Goal: Answer question/provide support: Share knowledge or assist other users

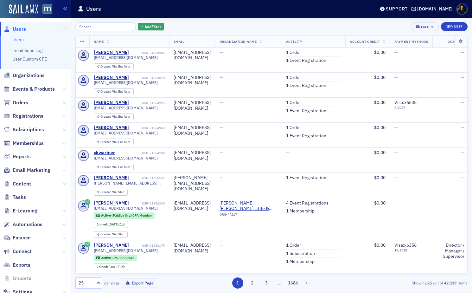
drag, startPoint x: 166, startPoint y: 25, endPoint x: 142, endPoint y: 32, distance: 24.8
click at [164, 26] on div "Add Filter Export New User" at bounding box center [271, 26] width 392 height 9
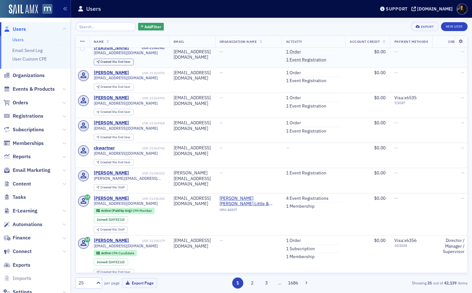
scroll to position [3, 0]
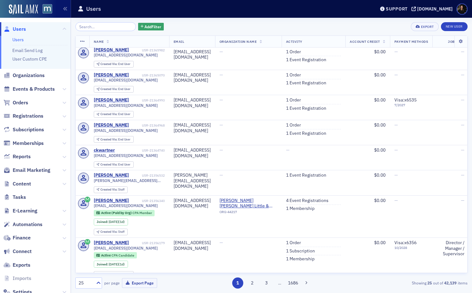
click at [185, 18] on div "Add Filter Export New User Name Email Organization Name Activity Account Credit…" at bounding box center [271, 155] width 392 height 275
click at [18, 103] on span "Orders" at bounding box center [21, 102] width 16 height 7
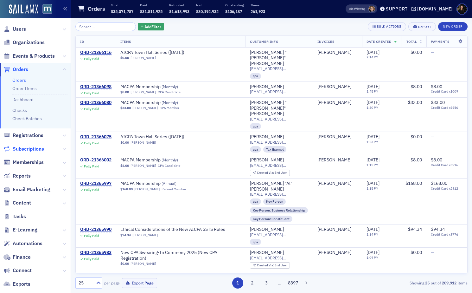
click at [43, 149] on span "Subscriptions" at bounding box center [28, 148] width 31 height 7
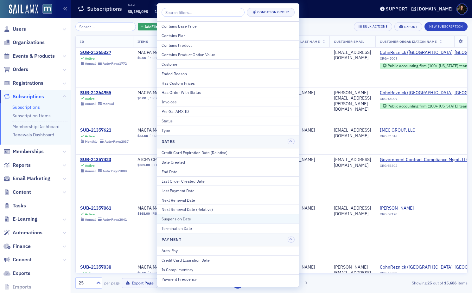
scroll to position [16, 0]
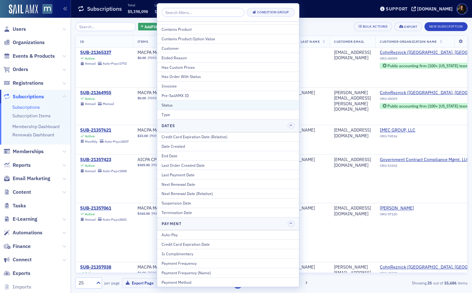
click at [172, 109] on button "Status" at bounding box center [228, 105] width 142 height 10
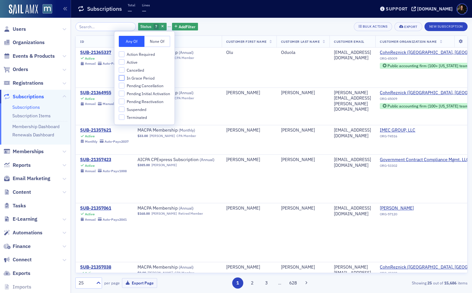
click at [123, 78] on input "In Grace Period" at bounding box center [122, 78] width 6 height 6
checkbox input "true"
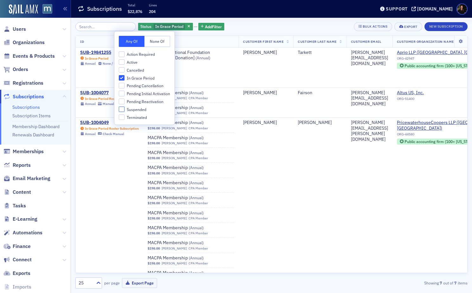
click at [122, 109] on input "Suspended" at bounding box center [122, 109] width 6 height 6
checkbox input "true"
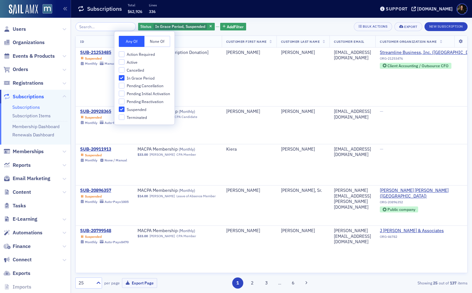
click at [282, 25] on div "Status In Grace Period, Suspended Add Filter Bulk Actions Export New Subscripti…" at bounding box center [271, 26] width 392 height 9
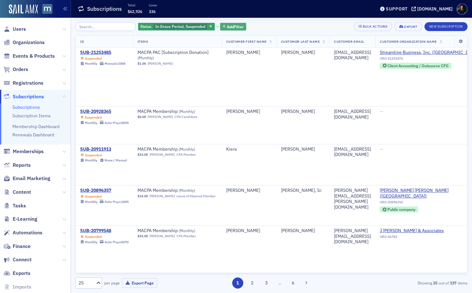
click at [232, 27] on span "Add Filter" at bounding box center [235, 27] width 17 height 6
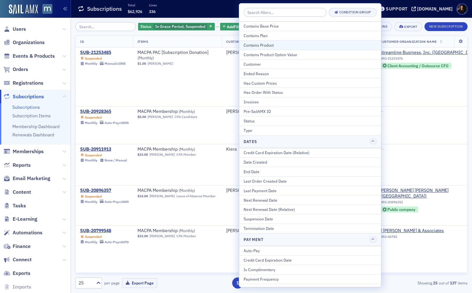
click at [266, 48] on button "Contains Product" at bounding box center [310, 45] width 142 height 10
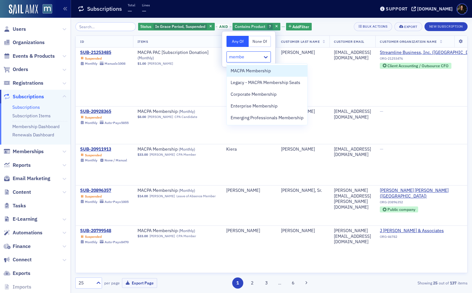
type input "member"
click at [270, 70] on span "MACPA Membership" at bounding box center [251, 70] width 40 height 7
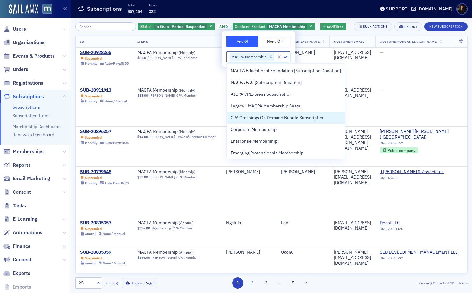
drag, startPoint x: 326, startPoint y: 9, endPoint x: 318, endPoint y: 18, distance: 11.9
click at [326, 9] on div "Subscriptions Total $57,154 Lines 322" at bounding box center [222, 9] width 288 height 17
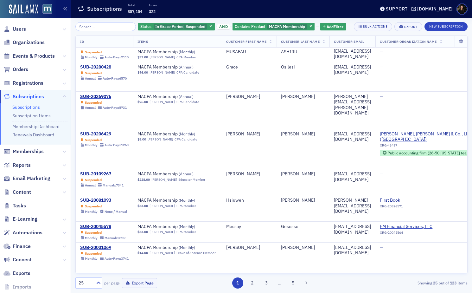
scroll to position [641, 0]
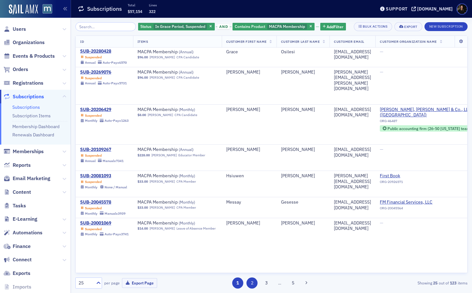
click at [251, 283] on button "2" at bounding box center [252, 282] width 11 height 11
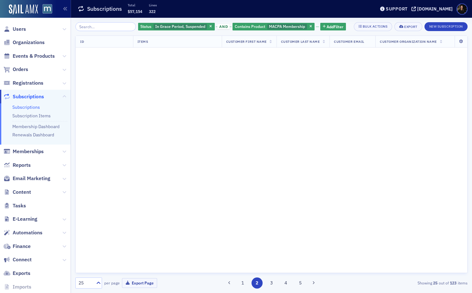
scroll to position [0, 0]
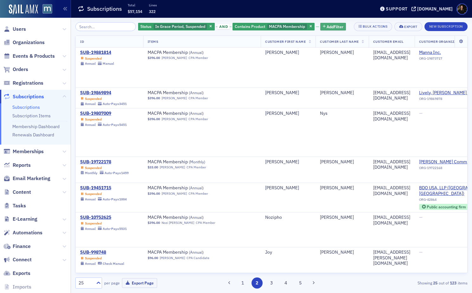
click at [327, 25] on span "Add Filter" at bounding box center [335, 27] width 17 height 6
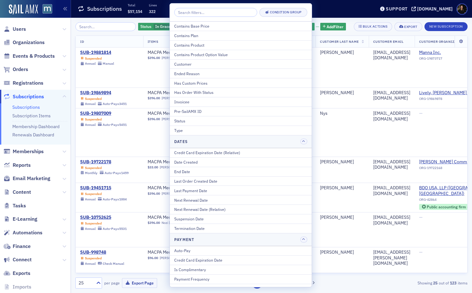
click at [215, 127] on div "Type" at bounding box center [240, 130] width 133 height 6
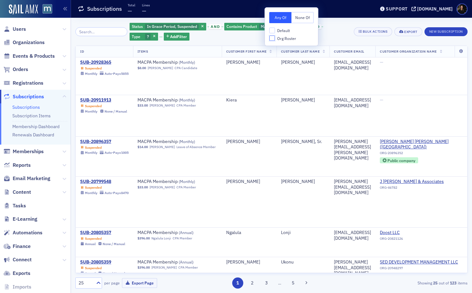
click at [270, 37] on input "Org Roster" at bounding box center [272, 38] width 6 height 6
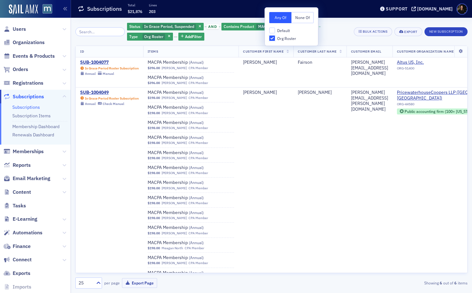
drag, startPoint x: 272, startPoint y: 36, endPoint x: 270, endPoint y: 32, distance: 3.8
click at [271, 35] on input "Org Roster" at bounding box center [272, 38] width 6 height 6
checkbox input "false"
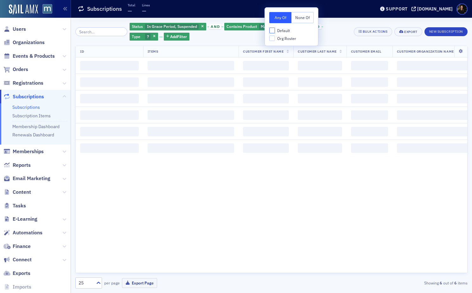
click at [271, 30] on input "Default" at bounding box center [272, 31] width 6 height 6
checkbox input "true"
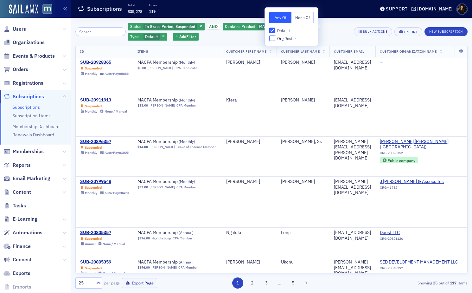
click at [272, 38] on input "Org Roster" at bounding box center [272, 38] width 6 height 6
checkbox input "false"
drag, startPoint x: 274, startPoint y: 30, endPoint x: 268, endPoint y: 37, distance: 9.0
click at [274, 30] on input "Default" at bounding box center [272, 31] width 6 height 6
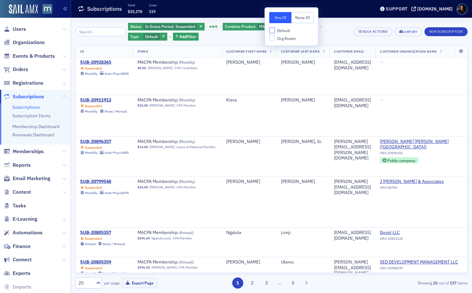
checkbox input "false"
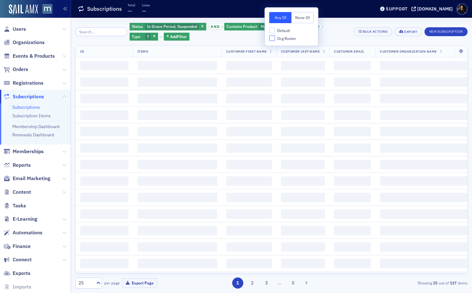
click at [272, 38] on input "Org Roster" at bounding box center [272, 38] width 6 height 6
checkbox input "true"
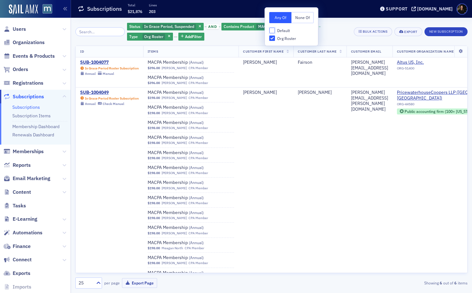
click at [273, 31] on input "Default" at bounding box center [272, 31] width 6 height 6
checkbox input "true"
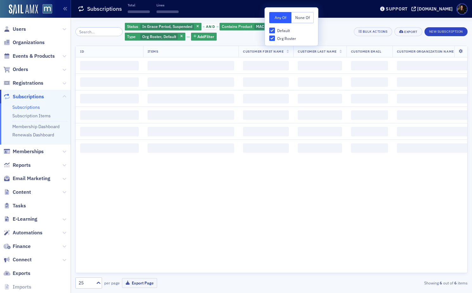
click at [270, 41] on label "Org Roster" at bounding box center [282, 38] width 27 height 6
click at [270, 41] on input "Org Roster" at bounding box center [272, 38] width 6 height 6
click at [271, 40] on input "Org Roster" at bounding box center [272, 38] width 6 height 6
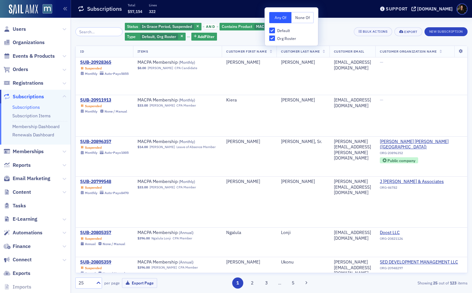
click at [272, 38] on input "Org Roster" at bounding box center [272, 38] width 6 height 6
checkbox input "false"
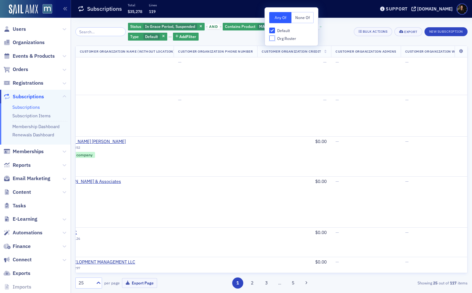
scroll to position [0, 371]
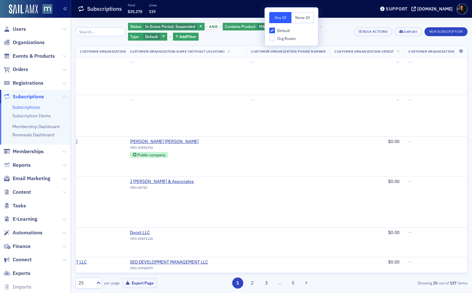
drag, startPoint x: 278, startPoint y: 31, endPoint x: 314, endPoint y: 34, distance: 36.5
click at [278, 31] on span "Default" at bounding box center [283, 30] width 13 height 5
click at [275, 31] on input "Default" at bounding box center [272, 31] width 6 height 6
checkbox input "false"
click at [330, 40] on div "Status In Grace Period, Suspended and Contains Product MACPA Membership and Typ…" at bounding box center [271, 155] width 392 height 266
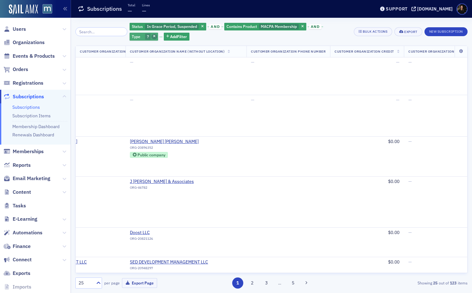
click at [156, 35] on icon "button" at bounding box center [154, 36] width 3 height 3
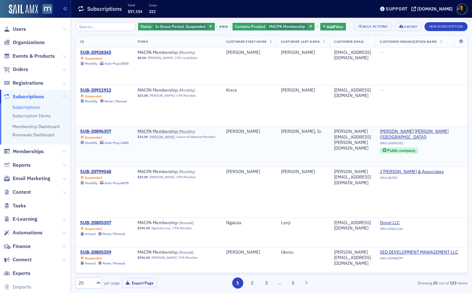
click at [90, 130] on div "SUB-20896357" at bounding box center [104, 132] width 48 height 6
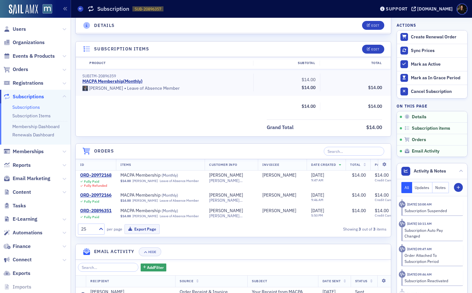
scroll to position [144, 0]
click at [95, 175] on div "ORD-20972168" at bounding box center [95, 176] width 31 height 6
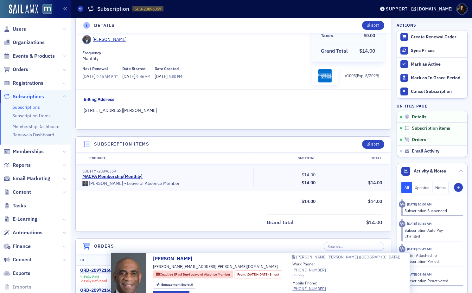
scroll to position [0, 0]
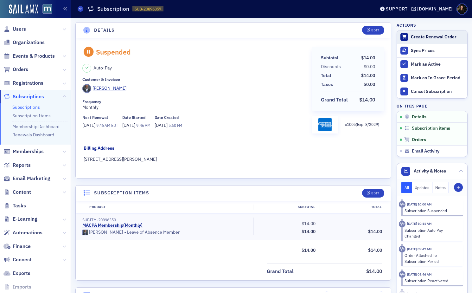
click at [415, 37] on div "Create Renewal Order" at bounding box center [437, 37] width 53 height 6
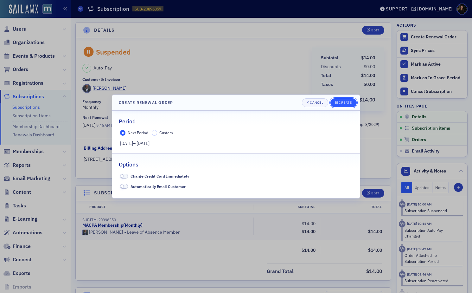
click at [342, 103] on div "Create" at bounding box center [345, 102] width 13 height 3
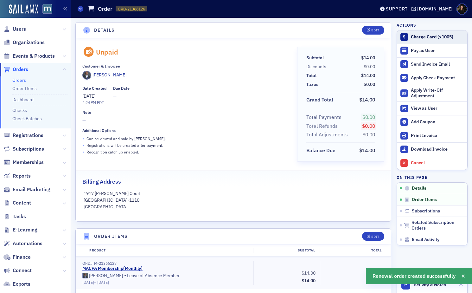
click at [434, 40] on button "Charge Card (x1005)" at bounding box center [432, 36] width 70 height 13
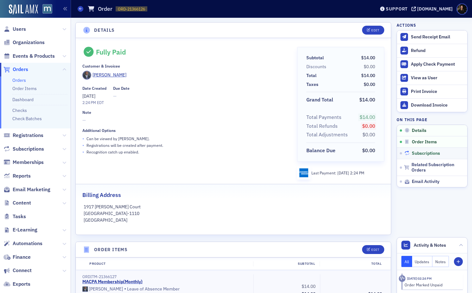
click at [432, 154] on span "Subscriptions" at bounding box center [426, 153] width 28 height 6
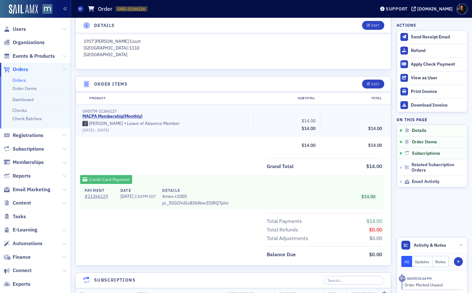
scroll to position [216, 0]
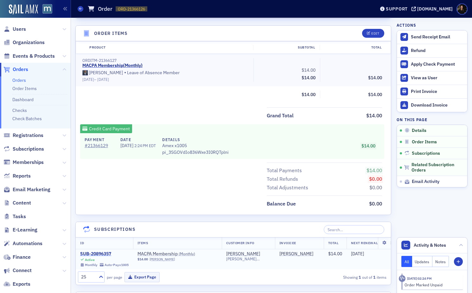
click at [99, 254] on div "SUB-20896357" at bounding box center [104, 254] width 48 height 6
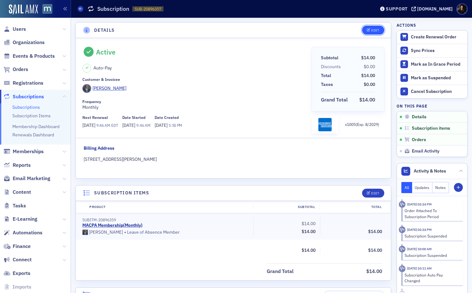
click at [372, 31] on div "Edit" at bounding box center [375, 30] width 8 height 3
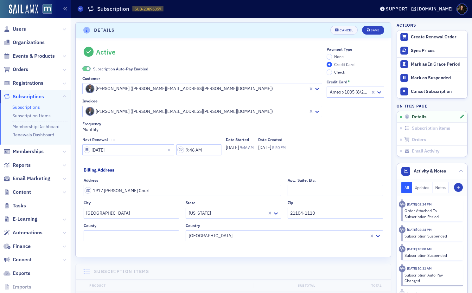
scroll to position [1, 0]
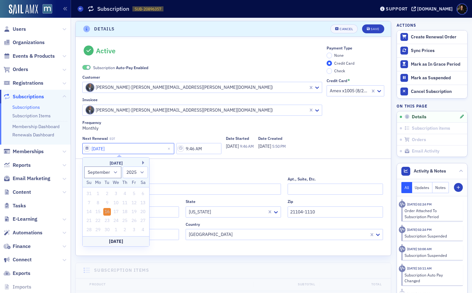
click at [140, 148] on input "09/16/2025" at bounding box center [128, 148] width 92 height 11
click at [112, 172] on select "January February March April May June July August September October November De…" at bounding box center [102, 172] width 37 height 12
select select "9"
click at [84, 166] on select "January February March April May June July August September October November De…" at bounding box center [102, 172] width 37 height 12
click at [125, 213] on div "16" at bounding box center [125, 212] width 8 height 8
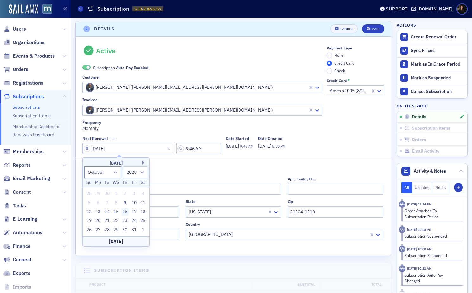
type input "10/16/2025"
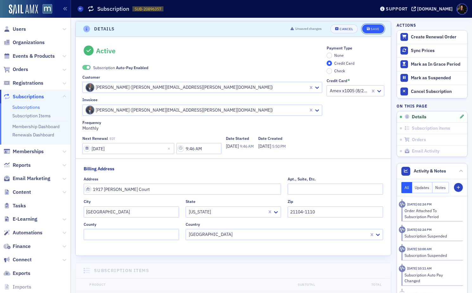
click at [375, 31] on div "Save" at bounding box center [375, 28] width 9 height 3
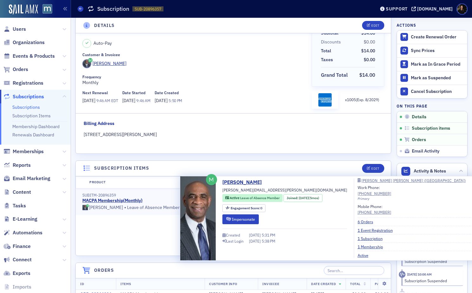
scroll to position [0, 0]
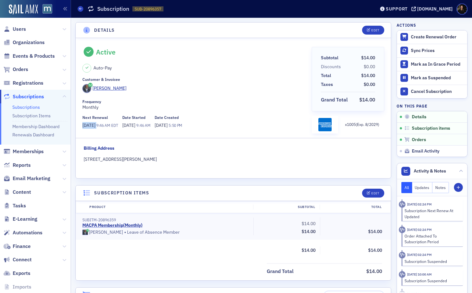
drag, startPoint x: 79, startPoint y: 125, endPoint x: 109, endPoint y: 133, distance: 31.4
click at [109, 127] on div "Active Auto-Pay Customer & Invoicee Lamont N. Corprew, Sr. Frequency Monthly Ne…" at bounding box center [233, 108] width 315 height 140
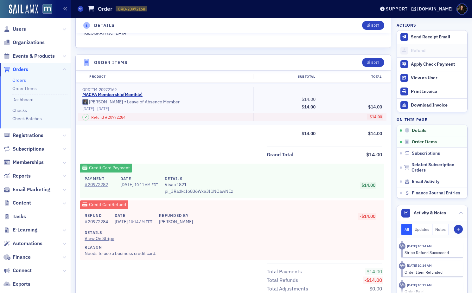
scroll to position [186, 0]
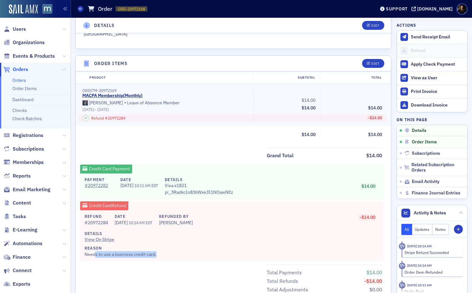
drag, startPoint x: 92, startPoint y: 257, endPoint x: 96, endPoint y: 252, distance: 6.2
click at [96, 252] on div "Refund # 20972284 Date 6/16/2025 10:14 AM EDT Refunded By Justin Chase Details …" at bounding box center [232, 235] width 304 height 51
click at [95, 252] on div "Reason Needs to use a business credit card." at bounding box center [230, 251] width 291 height 12
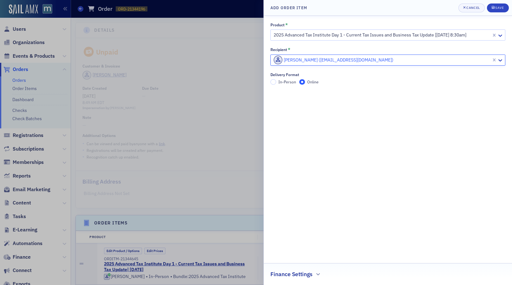
scroll to position [3740, 0]
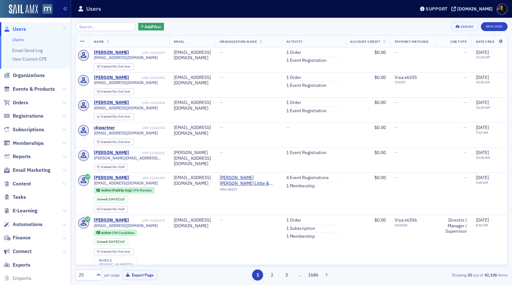
scroll to position [632, 0]
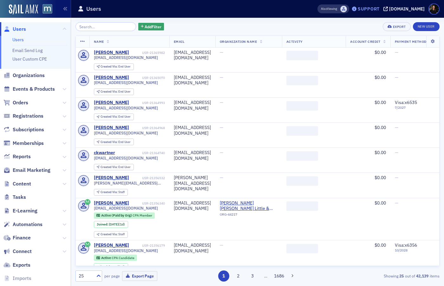
click at [368, 7] on div "Support" at bounding box center [368, 9] width 22 height 6
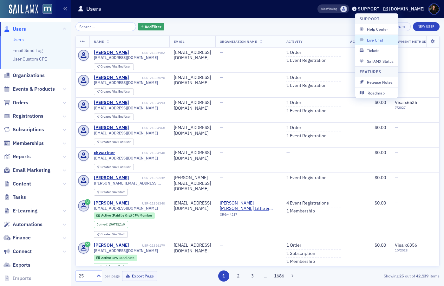
click at [372, 41] on span "Live Chat" at bounding box center [376, 40] width 34 height 6
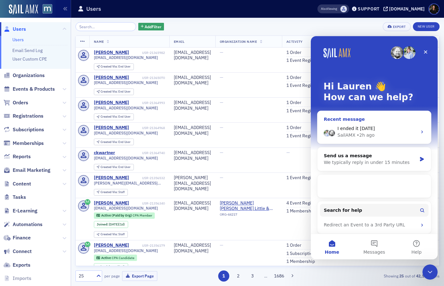
scroll to position [2, 0]
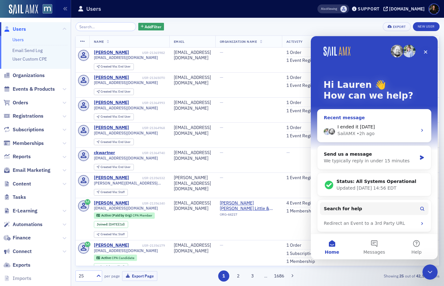
click at [417, 124] on div "I ended it [DATE] SailAMX • 2h ago" at bounding box center [373, 129] width 113 height 23
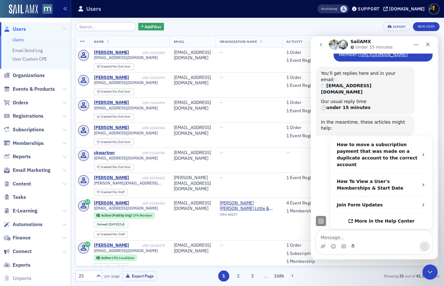
scroll to position [0, 0]
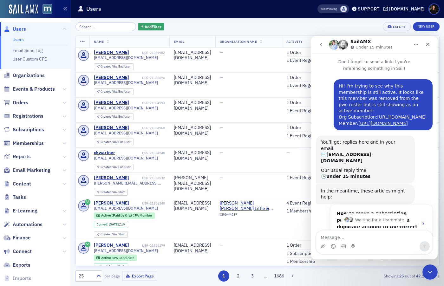
drag, startPoint x: 422, startPoint y: 149, endPoint x: 347, endPoint y: 89, distance: 96.5
click at [346, 88] on div "Hi! I'm trying to see why this membership is still active. It looks like this m…" at bounding box center [382, 104] width 89 height 43
copy div "I'm trying to see why this membership is still active. It looks like this membe…"
click at [20, 29] on span "Users" at bounding box center [19, 29] width 13 height 7
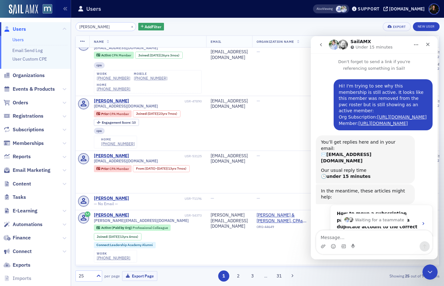
scroll to position [328, 0]
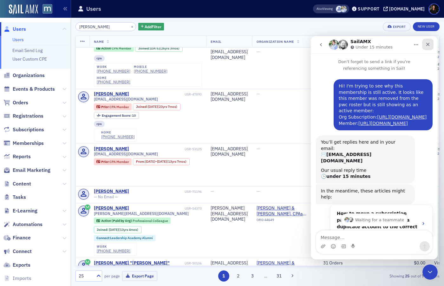
type input "chris stang"
click at [432, 45] on div "Close" at bounding box center [427, 44] width 11 height 11
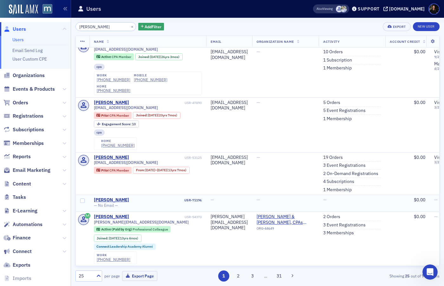
scroll to position [156, 0]
click at [354, 230] on link "3 Memberships" at bounding box center [338, 233] width 31 height 6
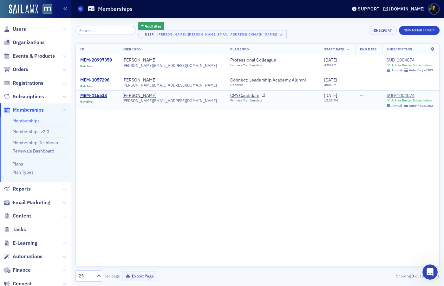
click at [386, 95] on div "SUB-1004074" at bounding box center [409, 96] width 47 height 6
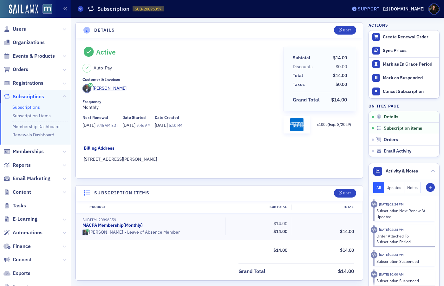
click at [380, 13] on div "Support" at bounding box center [365, 8] width 30 height 9
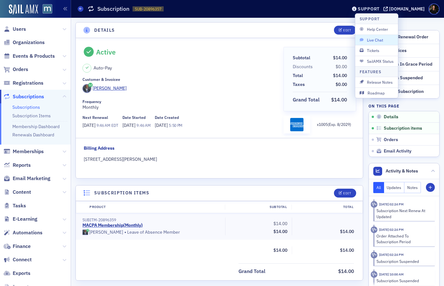
click at [379, 42] on span "Live Chat" at bounding box center [376, 40] width 34 height 6
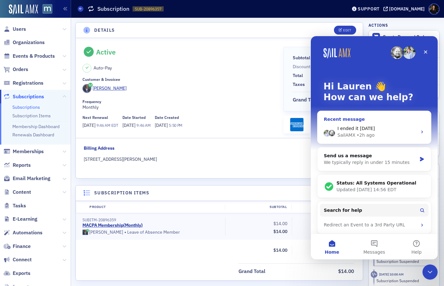
click at [369, 128] on span "I ended it [DATE]" at bounding box center [355, 128] width 37 height 5
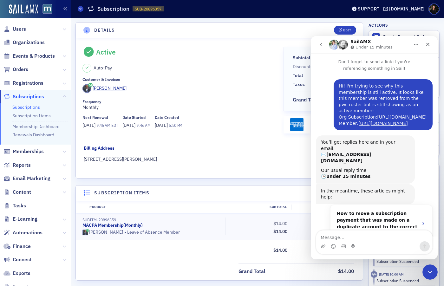
scroll to position [156, 0]
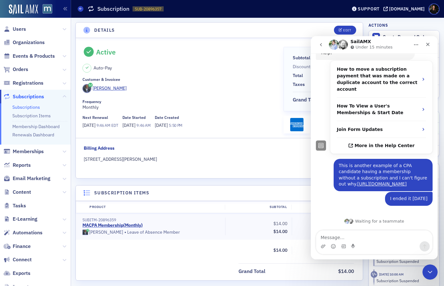
drag, startPoint x: 387, startPoint y: 185, endPoint x: 313, endPoint y: 148, distance: 83.3
click at [313, 148] on div "Hi! I'm trying to see why this membership is still active. It looks like this m…" at bounding box center [374, 70] width 127 height 286
copy div "This is another example of a CPA candidate having a membership without a subscr…"
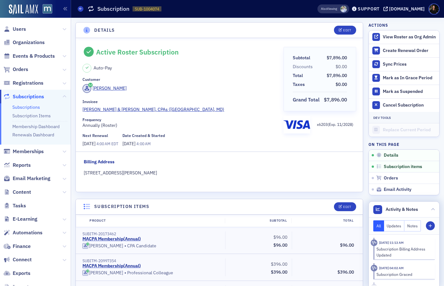
click at [416, 212] on span "Activity & Notes" at bounding box center [401, 209] width 32 height 7
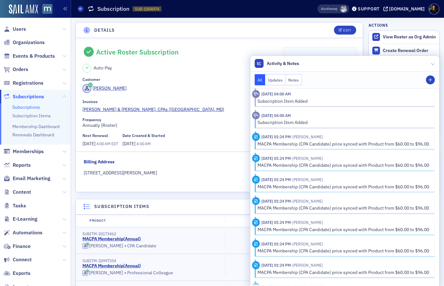
scroll to position [158, 0]
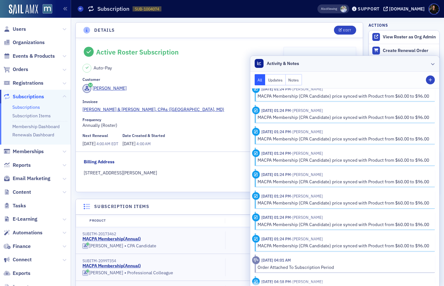
click at [434, 63] on header "Activity & Notes" at bounding box center [344, 64] width 189 height 16
